Goal: Navigation & Orientation: Find specific page/section

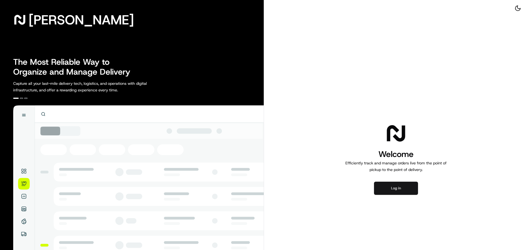
click at [393, 186] on button "Log in" at bounding box center [396, 188] width 44 height 13
